Goal: Information Seeking & Learning: Learn about a topic

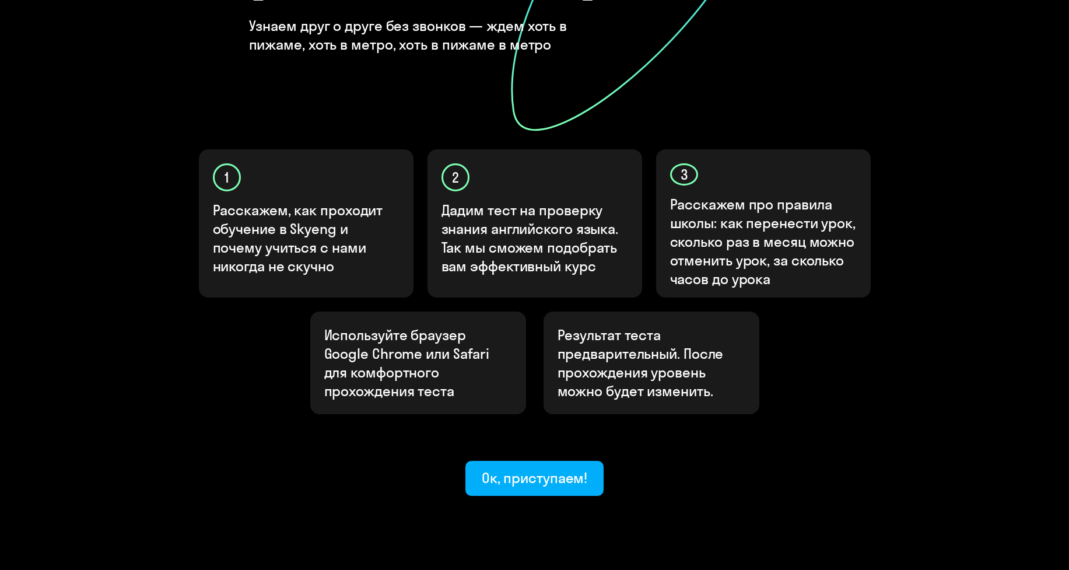
scroll to position [272, 0]
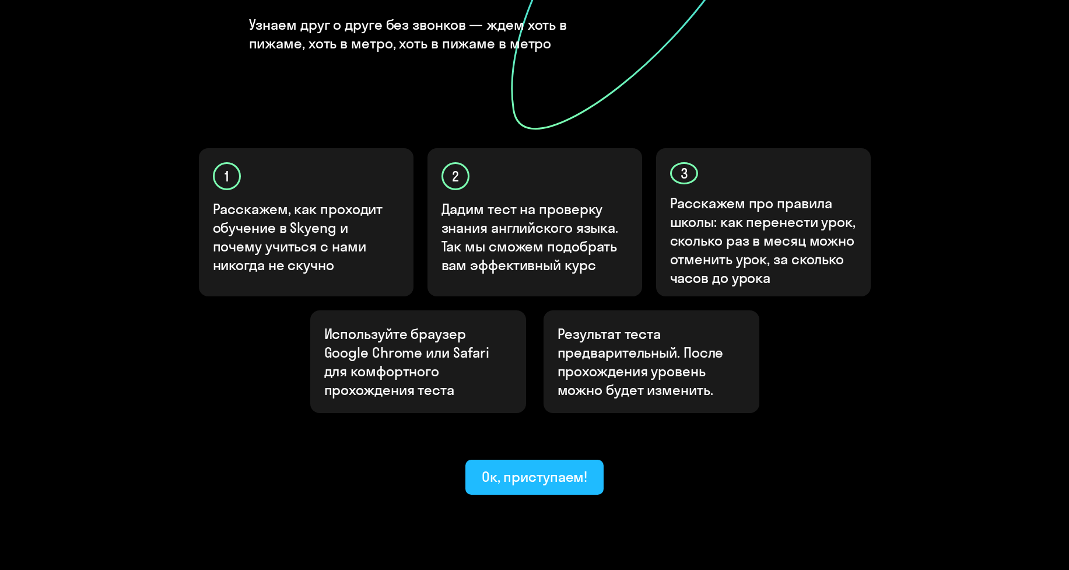
click at [513, 459] on button "Ок, приступаем!" at bounding box center [534, 476] width 139 height 35
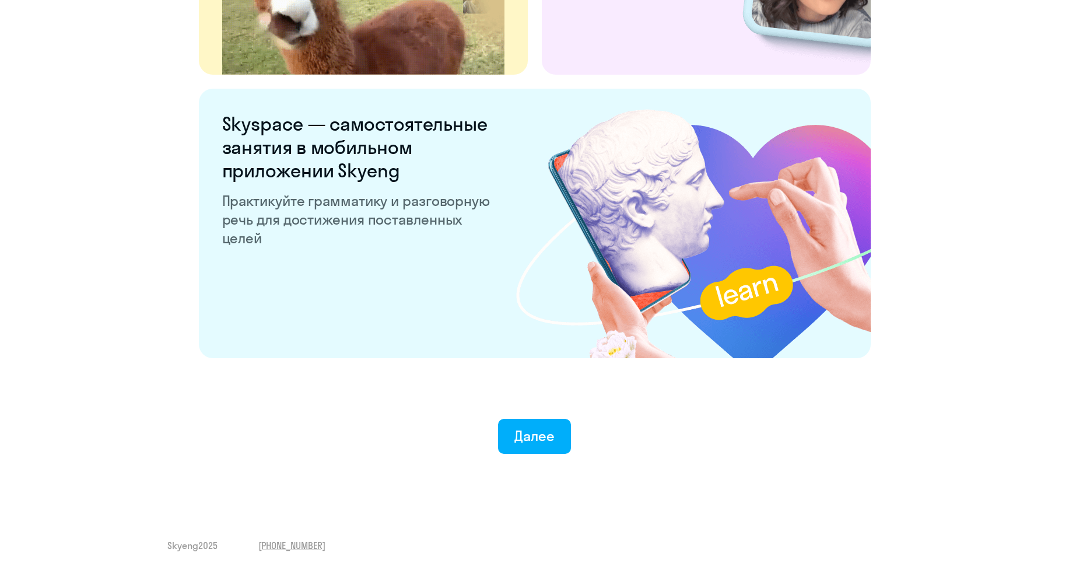
scroll to position [2063, 0]
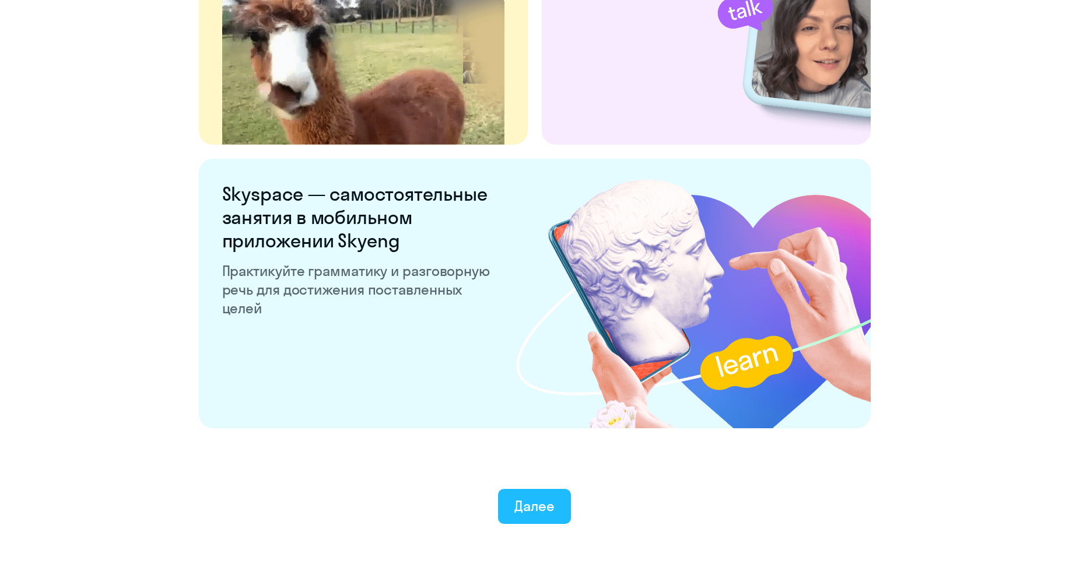
click at [522, 505] on div "Далее" at bounding box center [534, 505] width 40 height 19
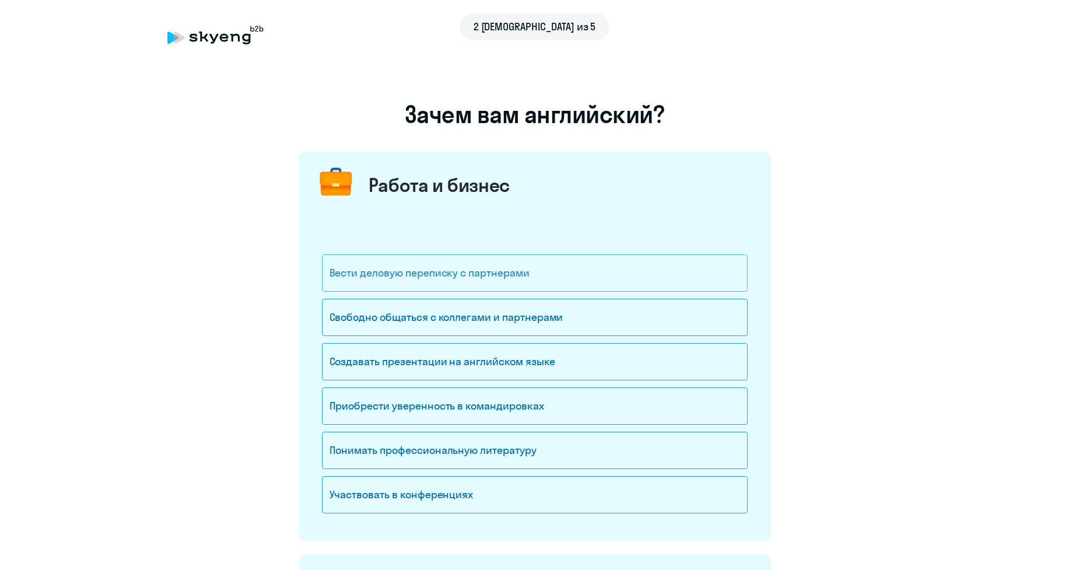
click at [414, 267] on div "Вести деловую переписку с партнерами" at bounding box center [535, 272] width 426 height 37
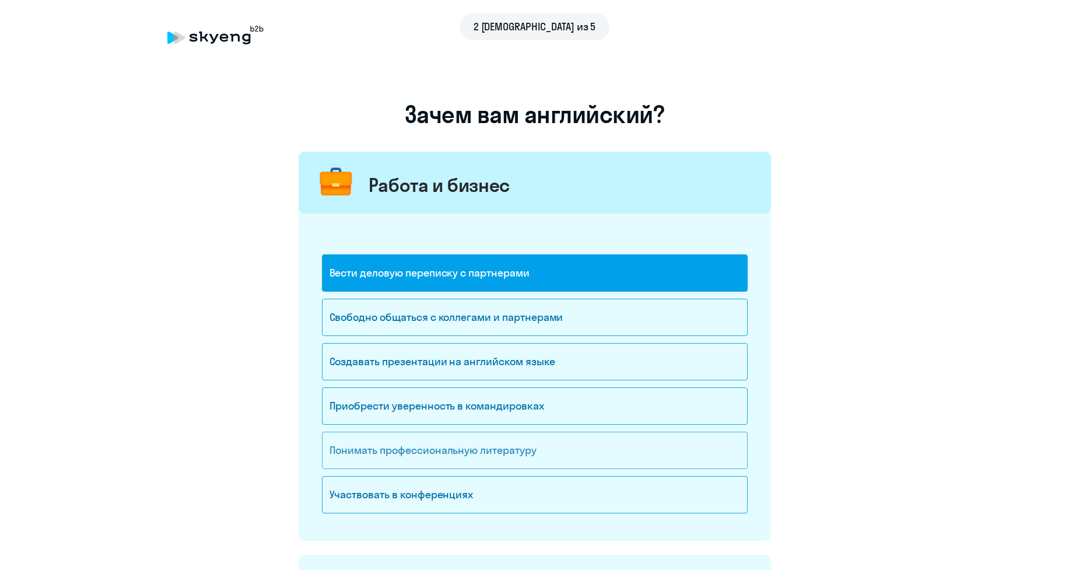
click at [395, 444] on div "Понимать профессиональную литературу" at bounding box center [535, 449] width 426 height 37
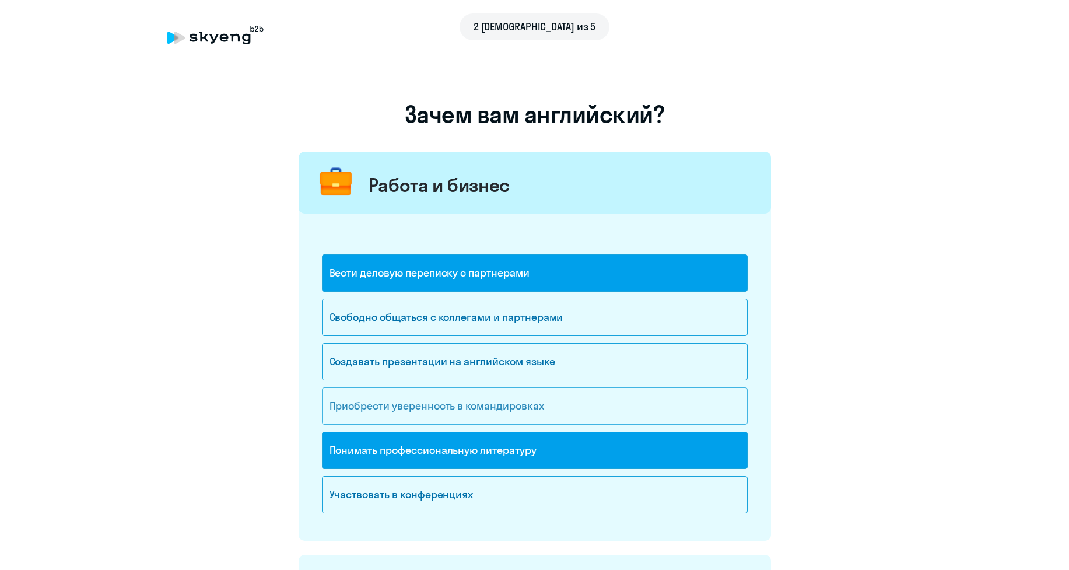
click at [628, 402] on div "Приобрести уверенность в командировках" at bounding box center [535, 405] width 426 height 37
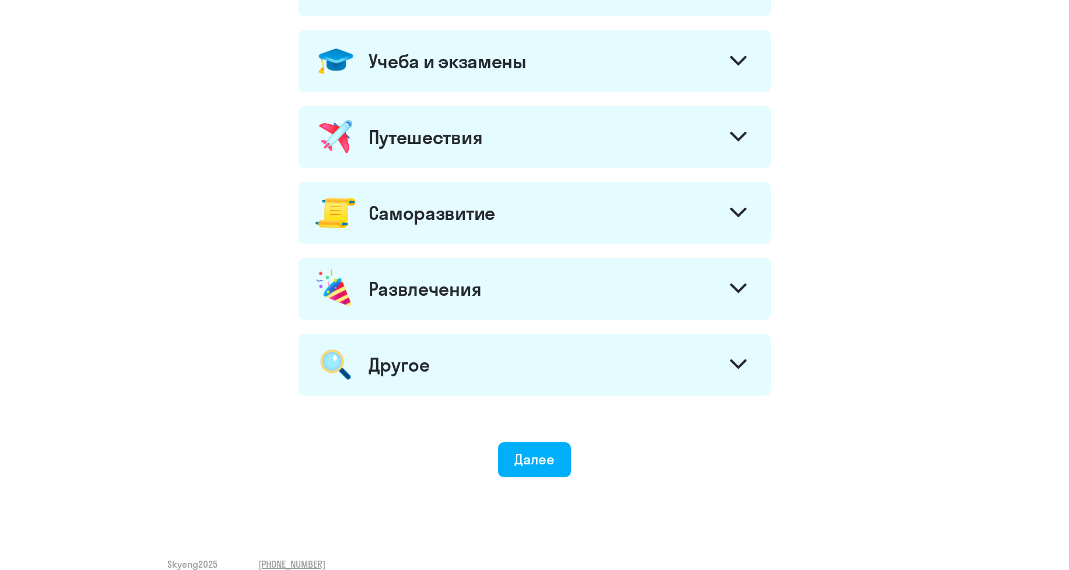
scroll to position [543, 0]
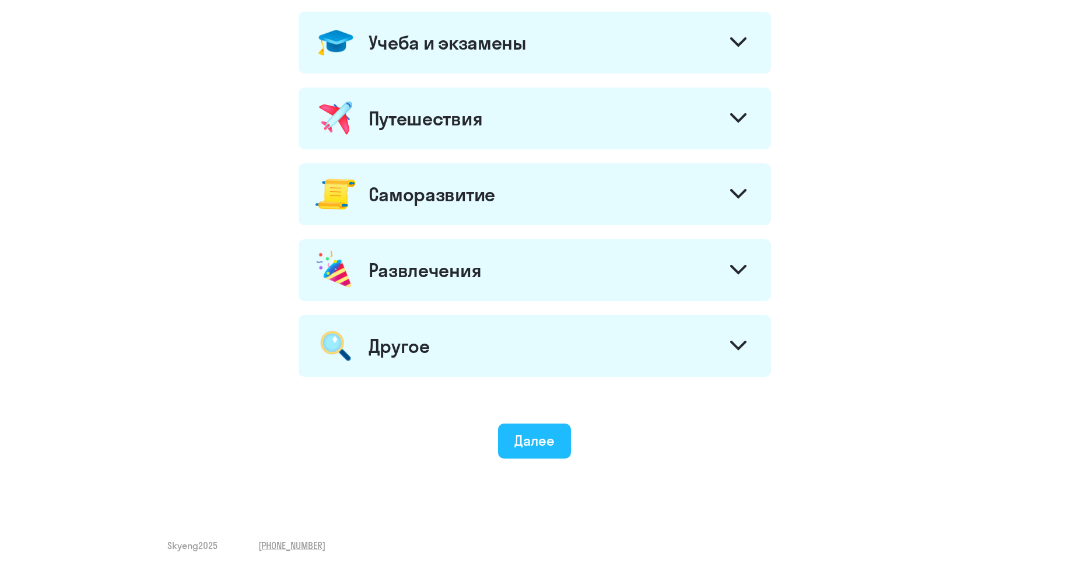
click at [520, 438] on div "Далее" at bounding box center [534, 440] width 40 height 19
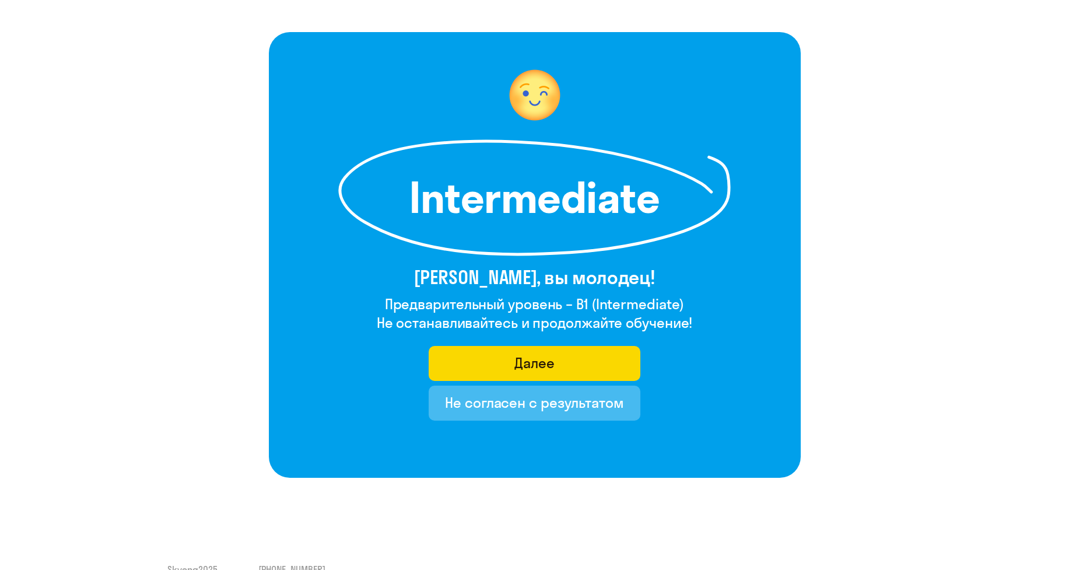
scroll to position [68, 0]
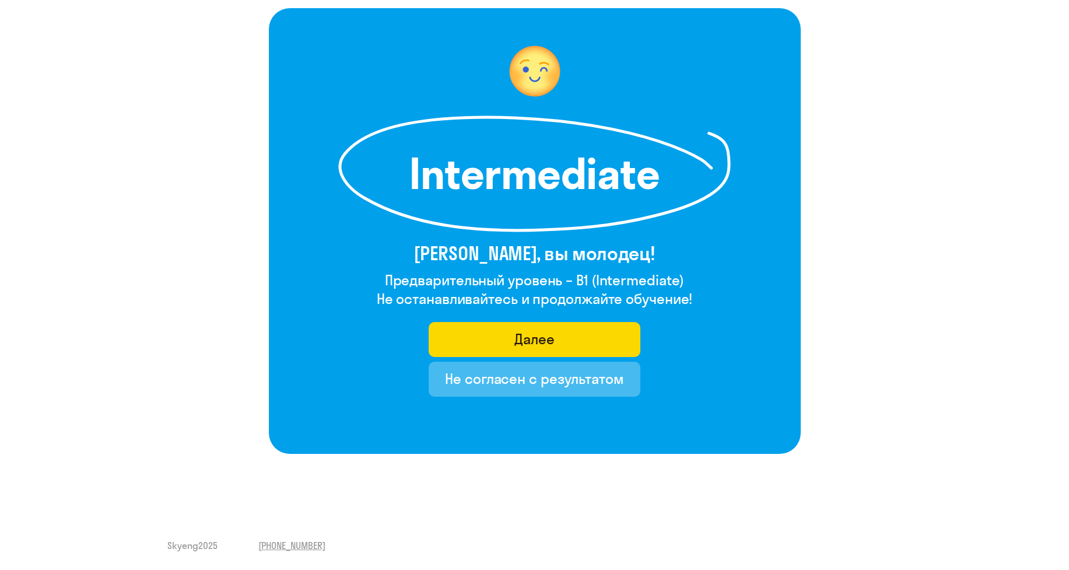
drag, startPoint x: 438, startPoint y: 259, endPoint x: 695, endPoint y: 296, distance: 259.1
click at [695, 296] on div "Intermediate [PERSON_NAME], вы молодец! Предварительный уровень – B1 (Intermedi…" at bounding box center [535, 230] width 532 height 445
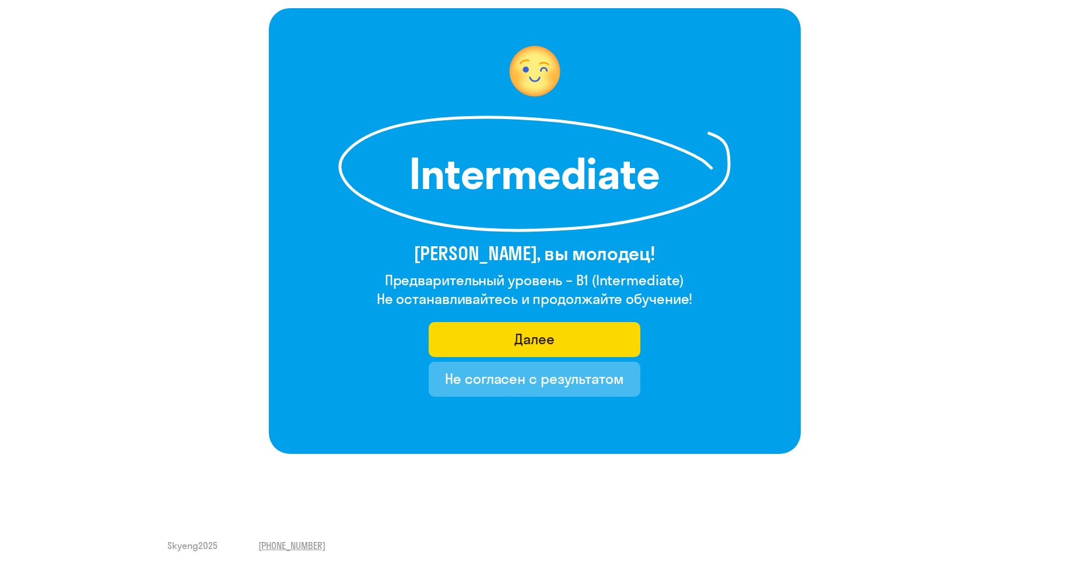
click at [681, 256] on h3 "[PERSON_NAME], вы молодец!" at bounding box center [535, 252] width 316 height 23
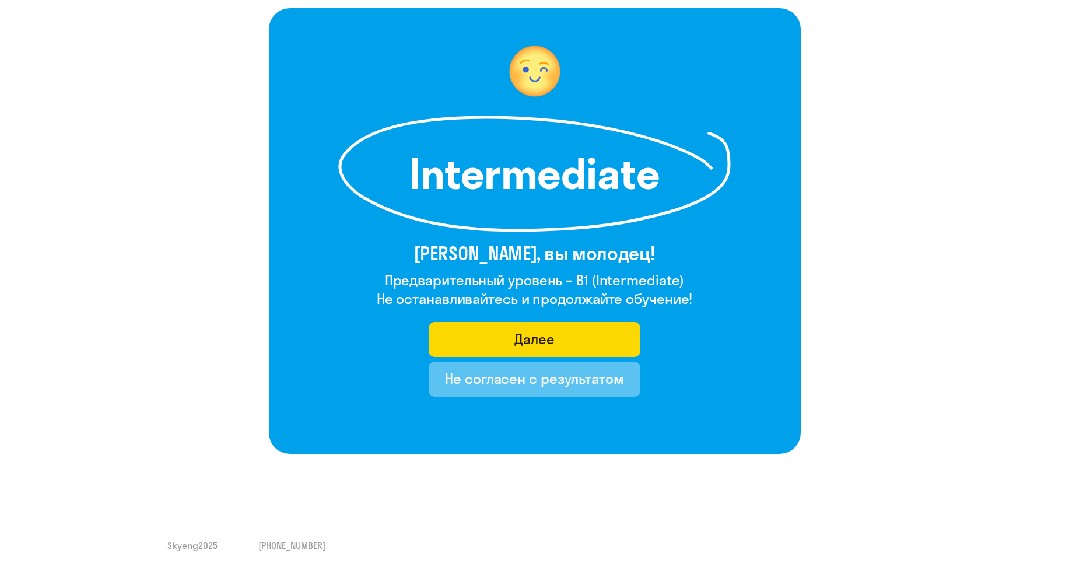
click at [539, 375] on div "Не согласен с результатом" at bounding box center [534, 378] width 179 height 19
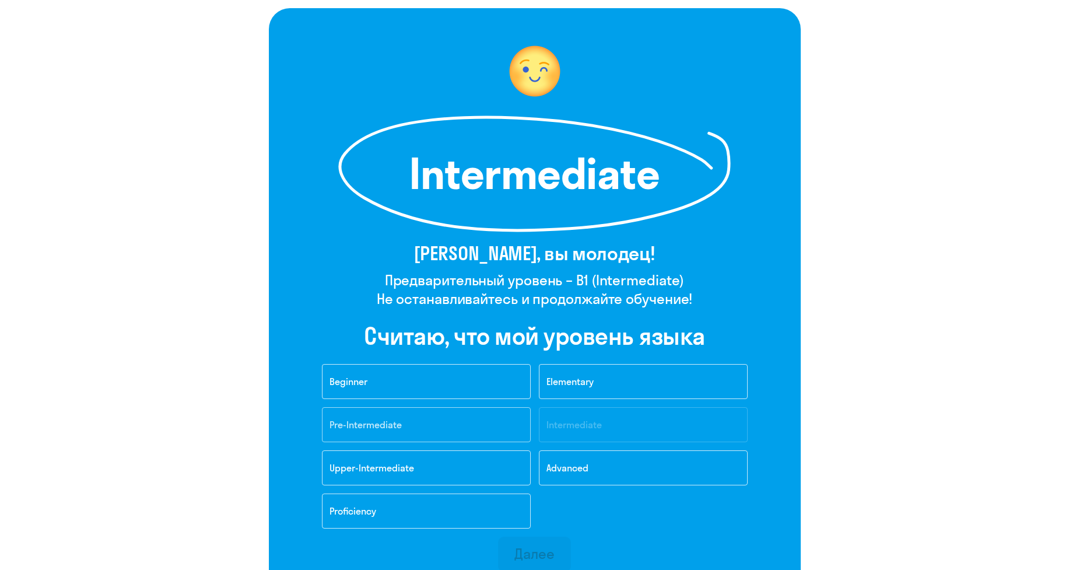
click at [401, 430] on span "Pre-Intermediate" at bounding box center [365, 425] width 72 height 12
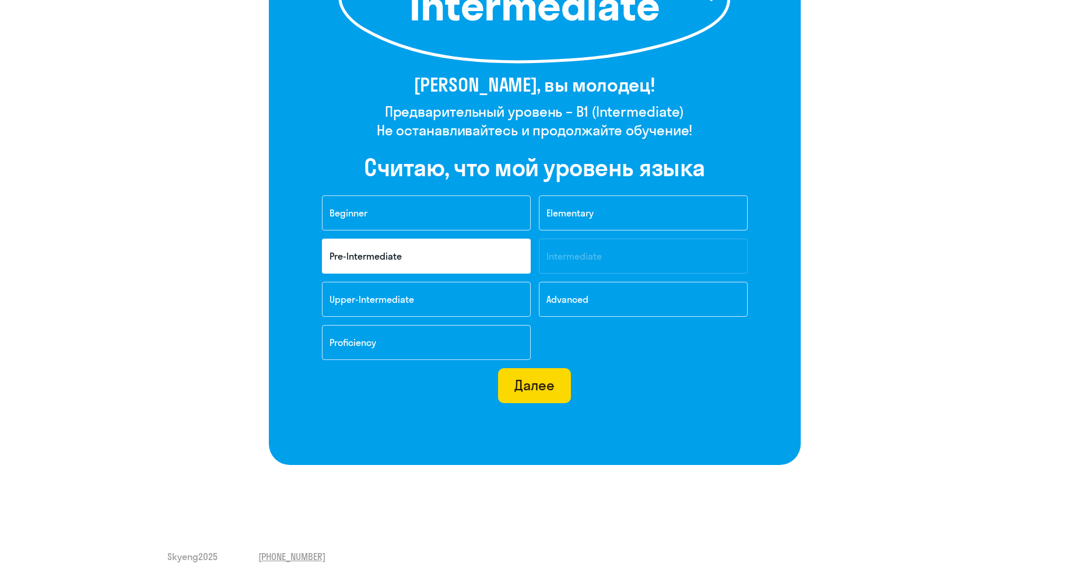
scroll to position [248, 0]
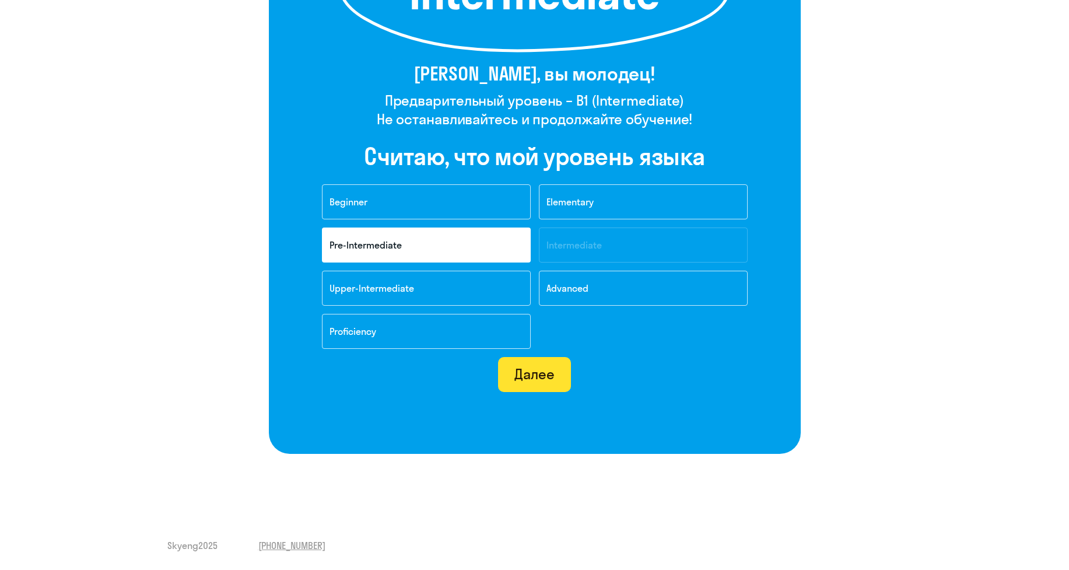
click at [514, 379] on div "Далее" at bounding box center [534, 373] width 40 height 19
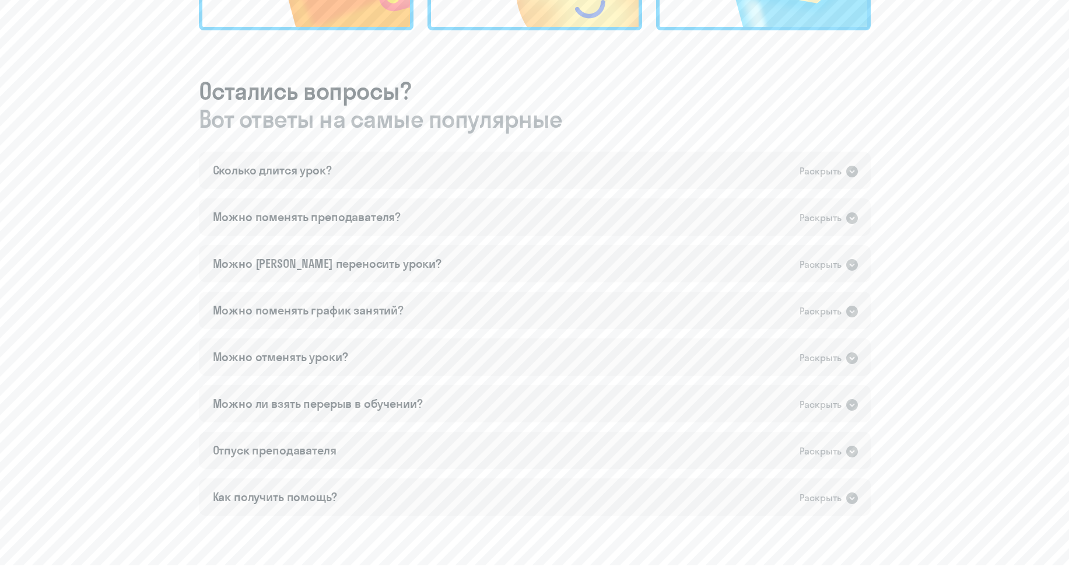
scroll to position [650, 0]
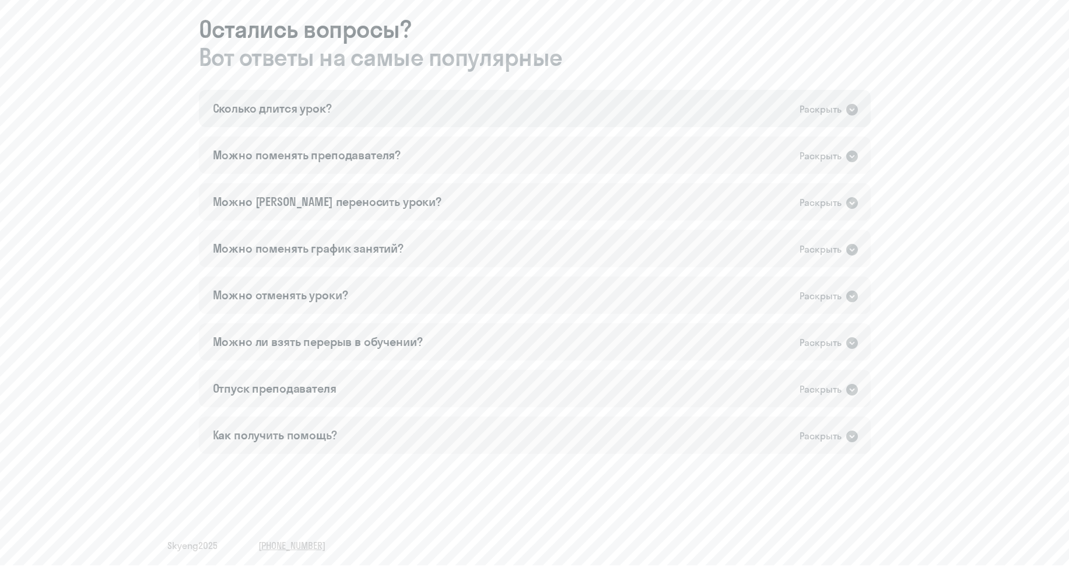
click at [734, 105] on div "Сколько длится урок? Раскрыть" at bounding box center [535, 108] width 672 height 37
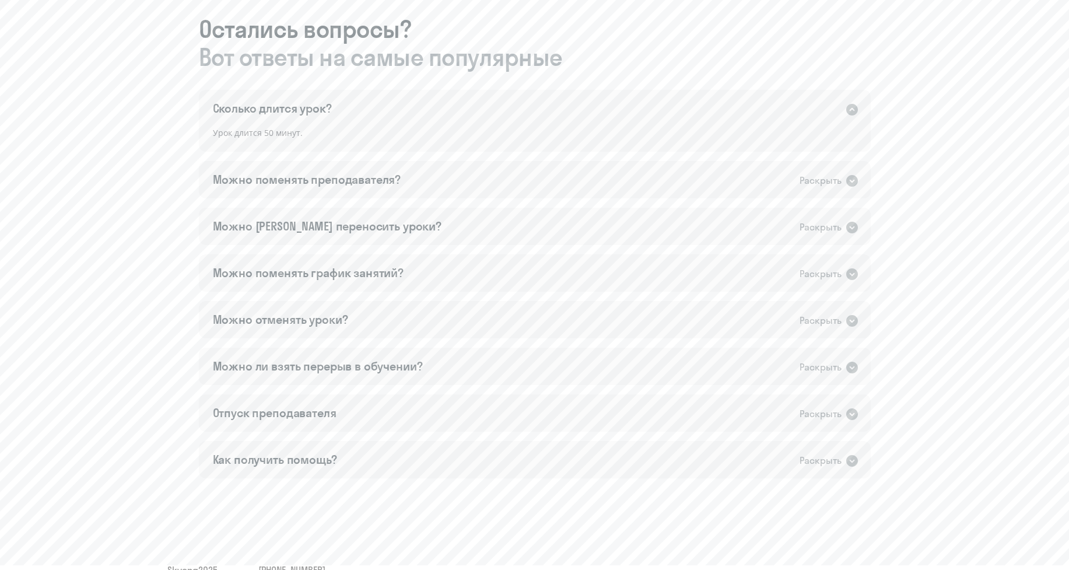
click at [734, 105] on div "Сколько длится урок? Раскрыть" at bounding box center [535, 108] width 672 height 37
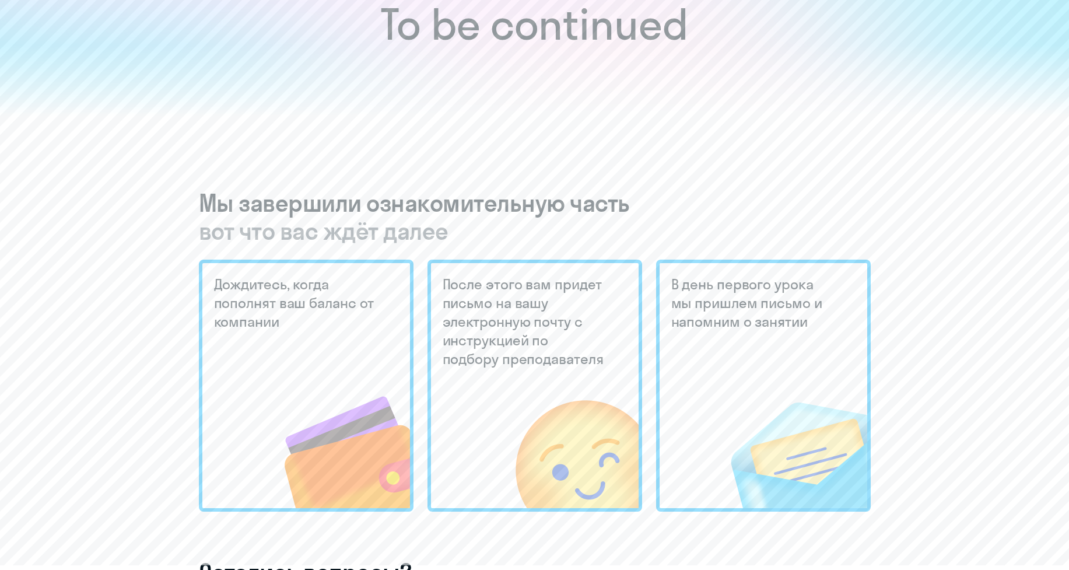
scroll to position [0, 0]
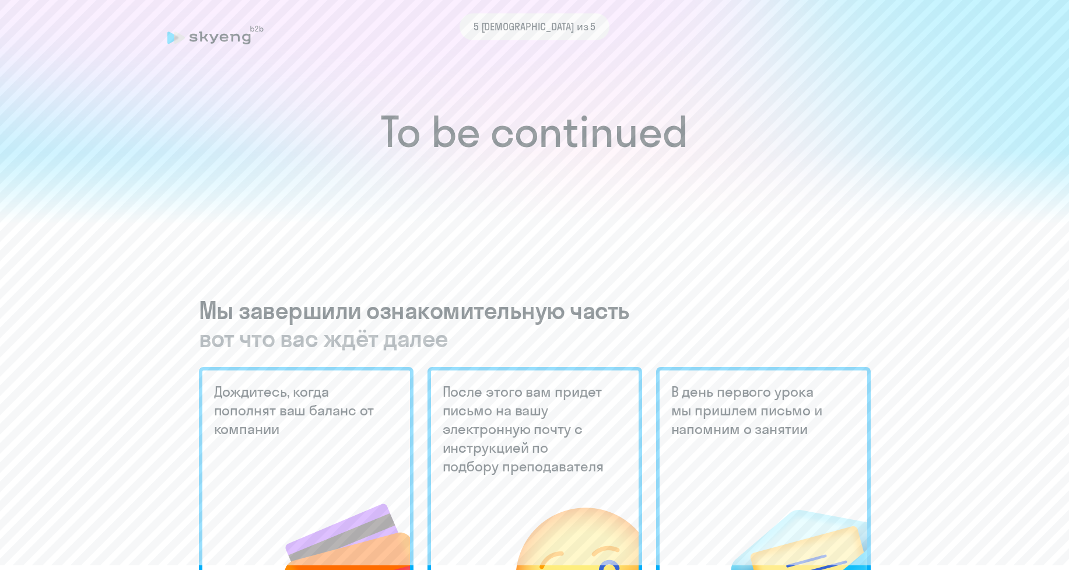
click at [214, 37] on div "5 [DEMOGRAPHIC_DATA] из 5" at bounding box center [534, 26] width 735 height 27
click at [542, 39] on div "5 [DEMOGRAPHIC_DATA] из 5" at bounding box center [534, 26] width 150 height 27
click at [220, 30] on div "5 [DEMOGRAPHIC_DATA] из 5" at bounding box center [534, 26] width 735 height 27
